Goal: Task Accomplishment & Management: Use online tool/utility

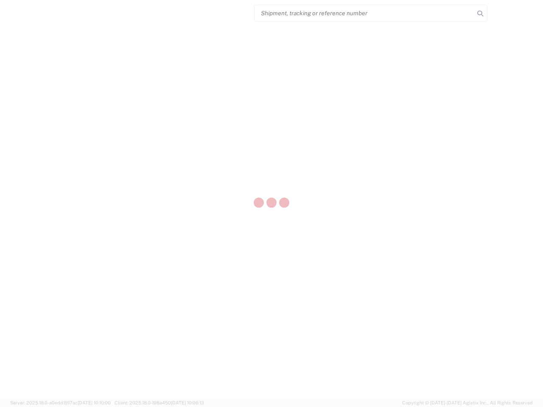
select select "US"
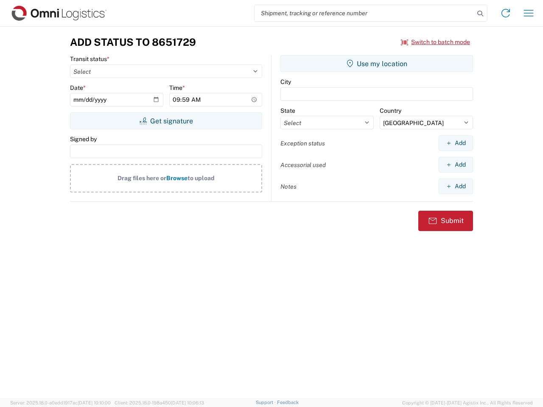
click at [364, 13] on input "search" at bounding box center [364, 13] width 220 height 16
click at [480, 14] on icon at bounding box center [480, 14] width 12 height 12
click at [506, 13] on icon at bounding box center [506, 13] width 14 height 14
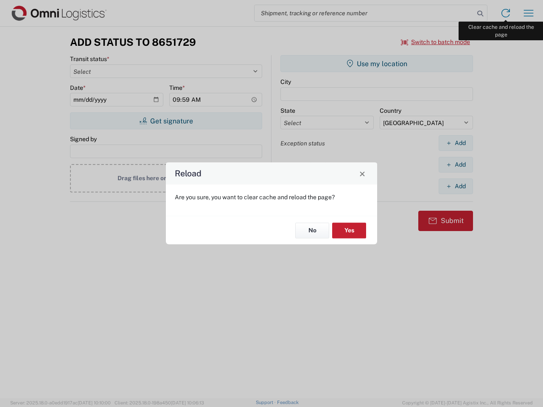
click at [528, 13] on div "Reload Are you sure, you want to clear cache and reload the page? No Yes" at bounding box center [271, 203] width 543 height 407
click at [436, 42] on div "Reload Are you sure, you want to clear cache and reload the page? No Yes" at bounding box center [271, 203] width 543 height 407
click at [166, 121] on div "Reload Are you sure, you want to clear cache and reload the page? No Yes" at bounding box center [271, 203] width 543 height 407
click at [377, 64] on div "Reload Are you sure, you want to clear cache and reload the page? No Yes" at bounding box center [271, 203] width 543 height 407
click at [455, 143] on div "Reload Are you sure, you want to clear cache and reload the page? No Yes" at bounding box center [271, 203] width 543 height 407
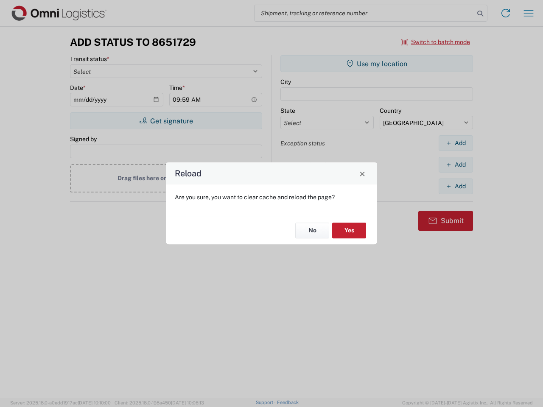
click at [455, 165] on div "Reload Are you sure, you want to clear cache and reload the page? No Yes" at bounding box center [271, 203] width 543 height 407
click at [455, 186] on div "Reload Are you sure, you want to clear cache and reload the page? No Yes" at bounding box center [271, 203] width 543 height 407
